Goal: Navigation & Orientation: Find specific page/section

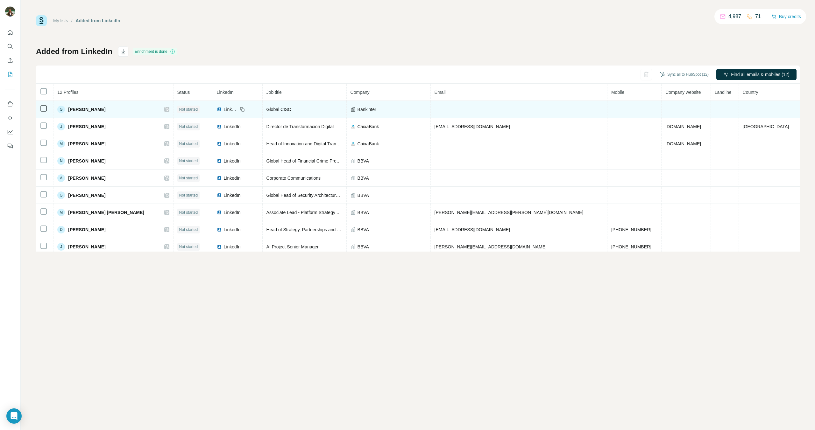
click at [91, 111] on span "[PERSON_NAME]" at bounding box center [86, 109] width 37 height 6
click at [607, 111] on td at bounding box center [634, 109] width 54 height 17
click at [533, 104] on td at bounding box center [519, 109] width 177 height 17
